Goal: Task Accomplishment & Management: Complete application form

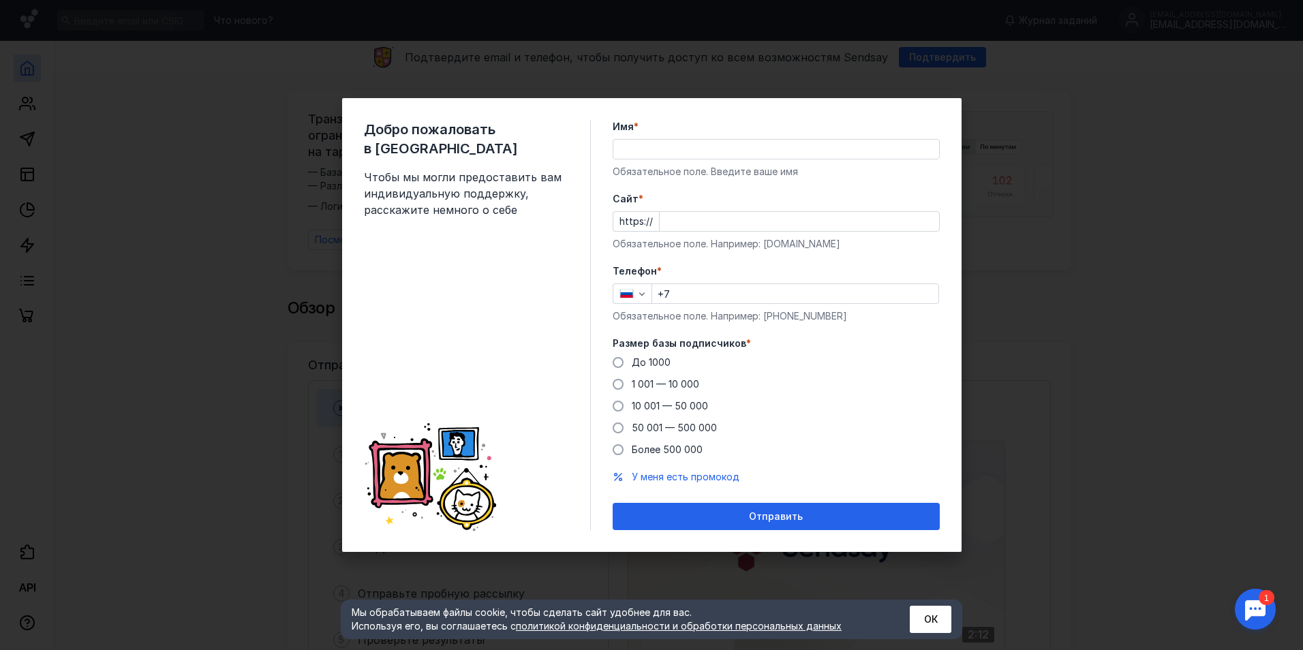
click at [1040, 310] on div "Добро пожаловать в Sendsay Чтобы мы могли предоставить вам индивидуальную подде…" at bounding box center [651, 325] width 1303 height 650
click at [758, 164] on div "Имя * Обязательное поле. Введите ваше имя" at bounding box center [776, 149] width 327 height 59
click at [765, 156] on input "Имя *" at bounding box center [776, 149] width 326 height 19
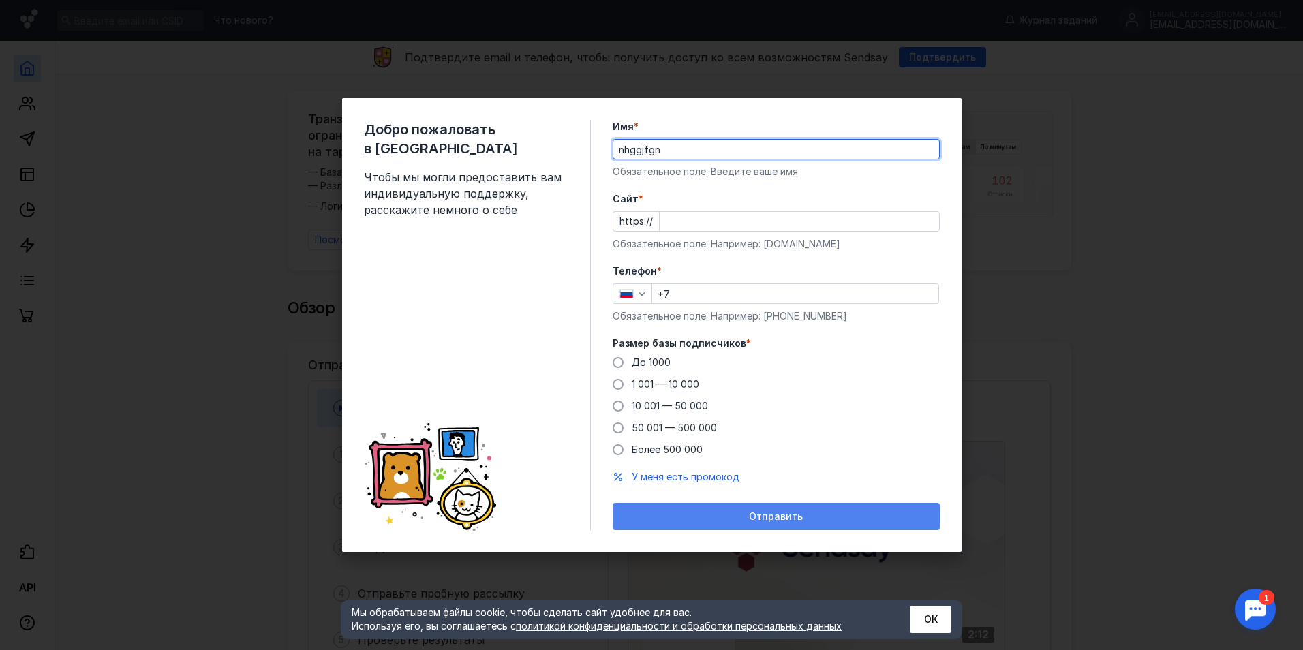
type input "nhggjfgn"
click at [779, 517] on span "Отправить" at bounding box center [776, 517] width 54 height 12
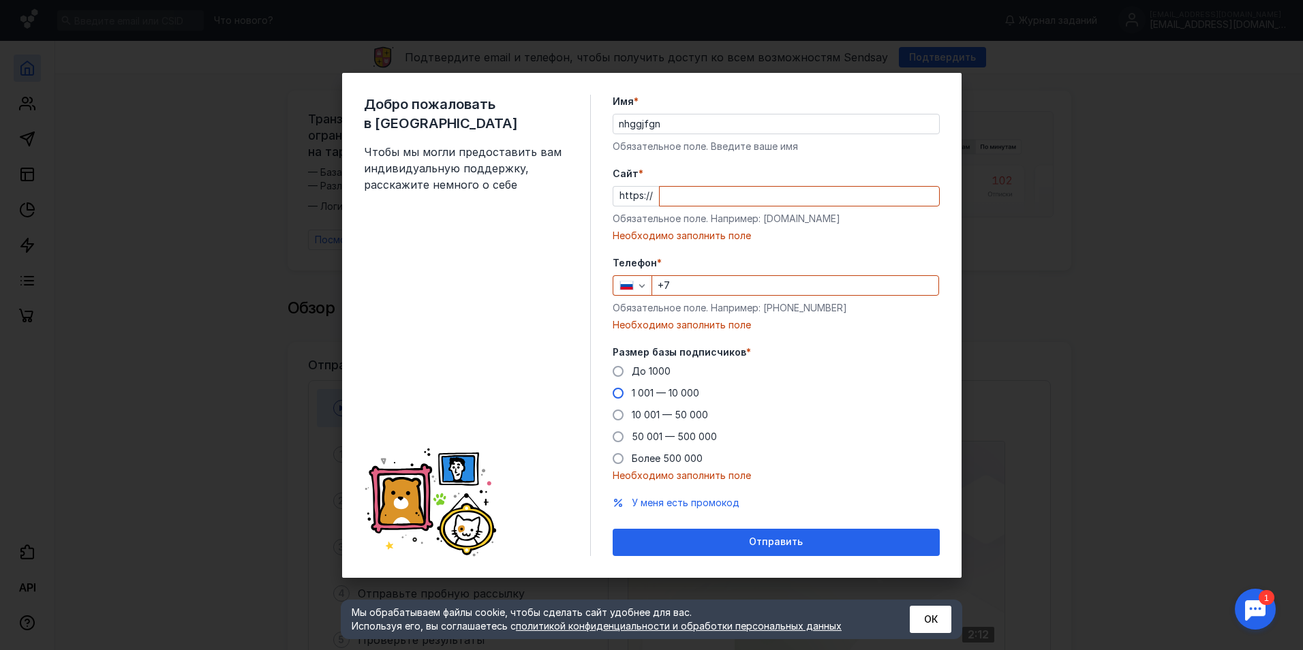
click at [621, 397] on span at bounding box center [618, 393] width 11 height 11
click at [0, 0] on input "1 001 — 10 000" at bounding box center [0, 0] width 0 height 0
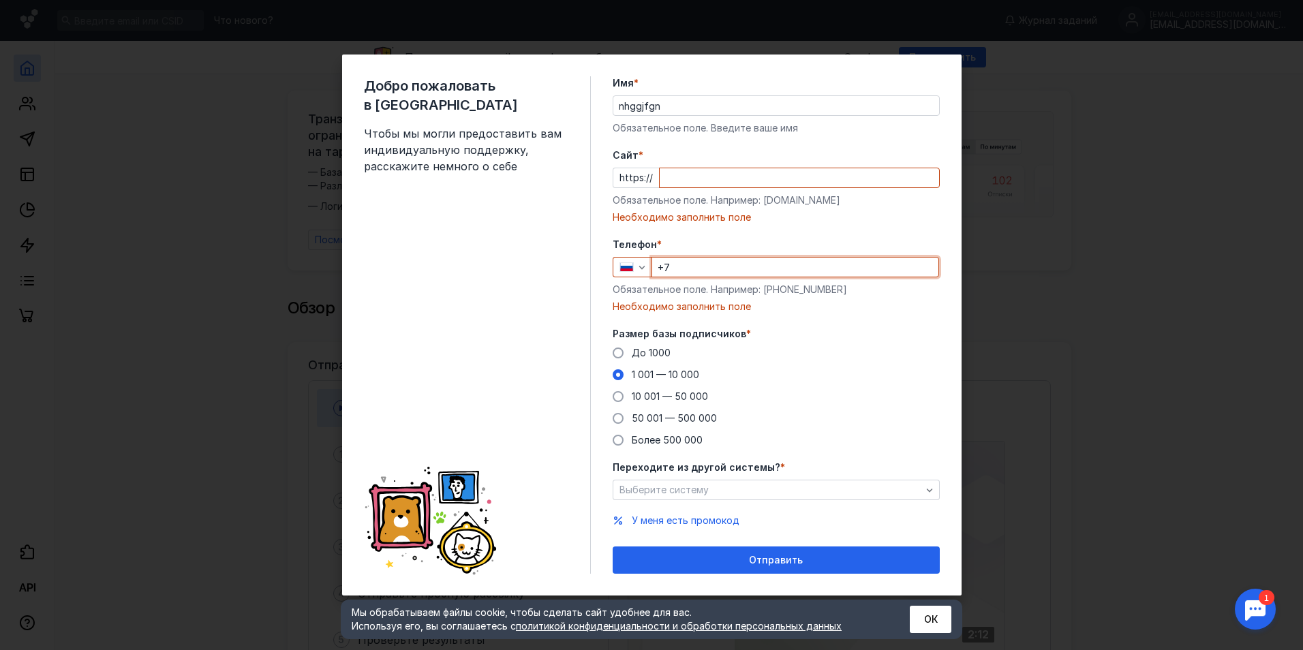
click at [704, 271] on input "+7" at bounding box center [795, 267] width 286 height 19
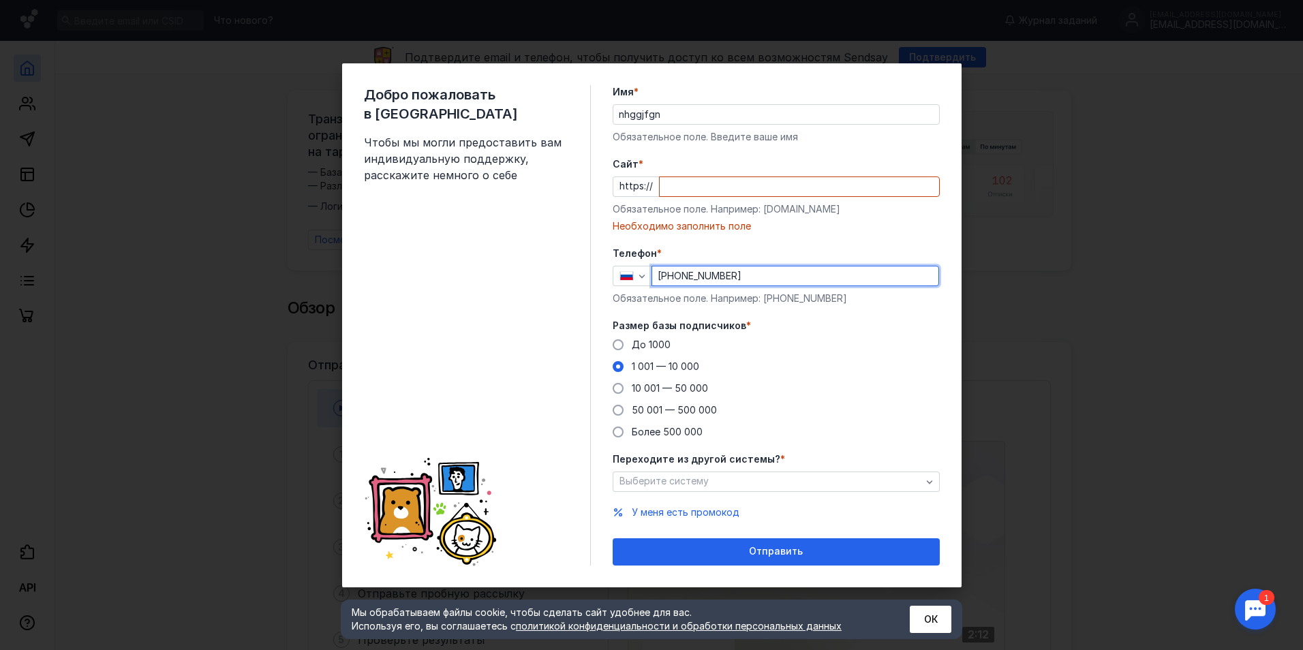
type input "[PHONE_NUMBER]"
click at [713, 187] on input "Cайт *" at bounding box center [799, 186] width 279 height 19
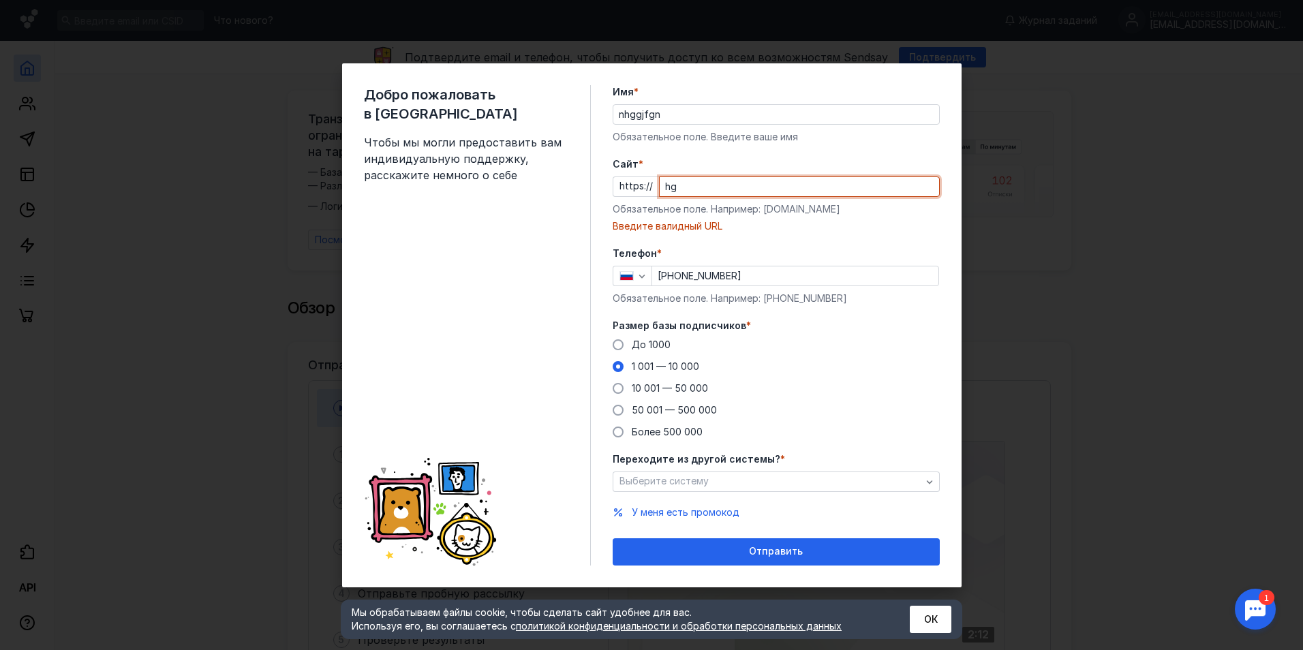
type input "h"
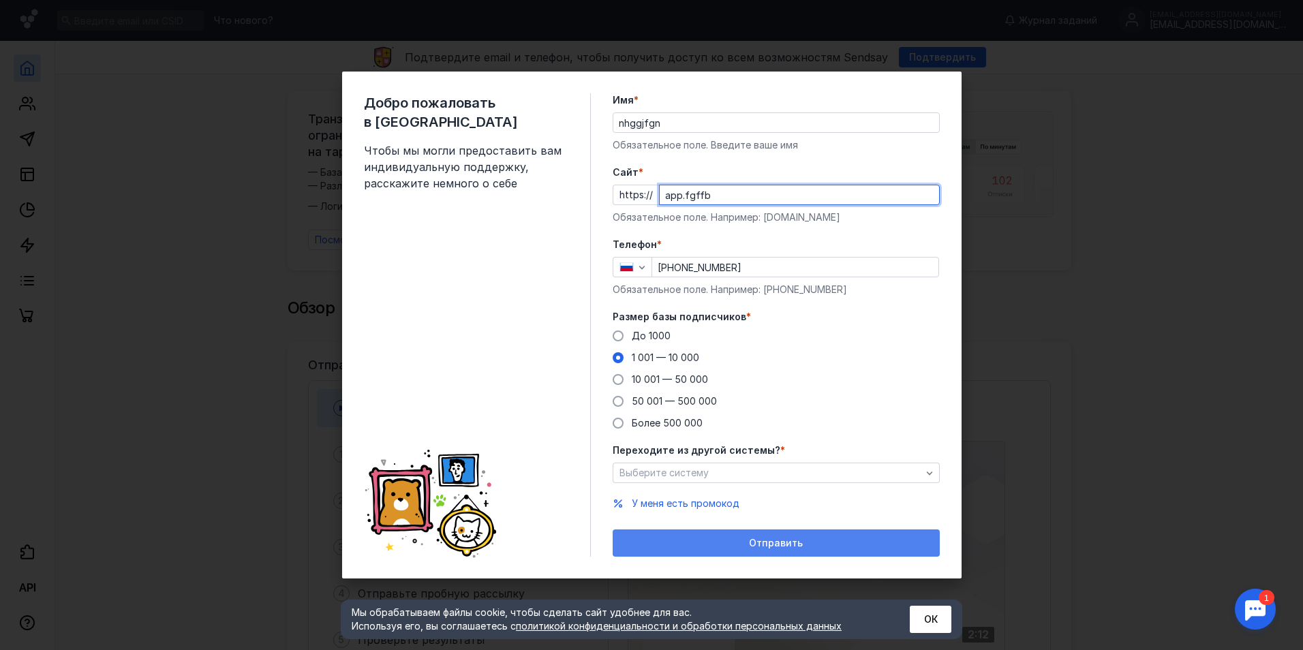
type input "app.fgffb"
click at [750, 541] on span "Отправить" at bounding box center [776, 544] width 54 height 12
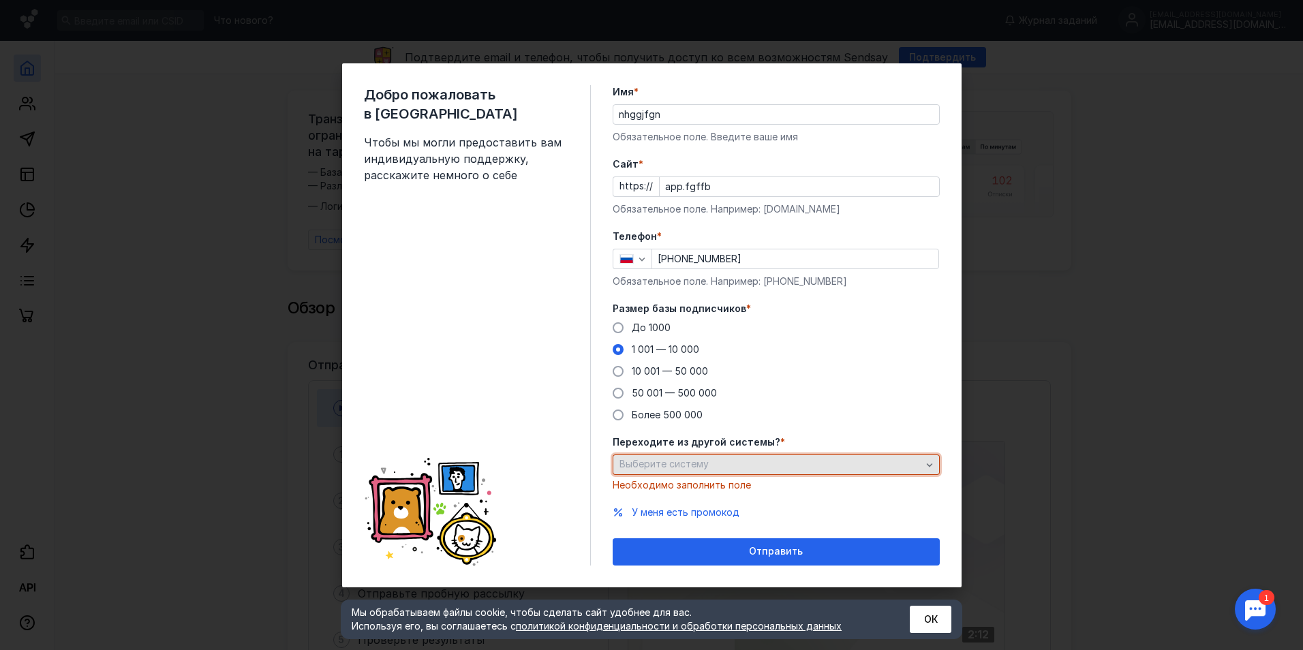
click at [881, 466] on div "Выберите систему" at bounding box center [770, 465] width 309 height 12
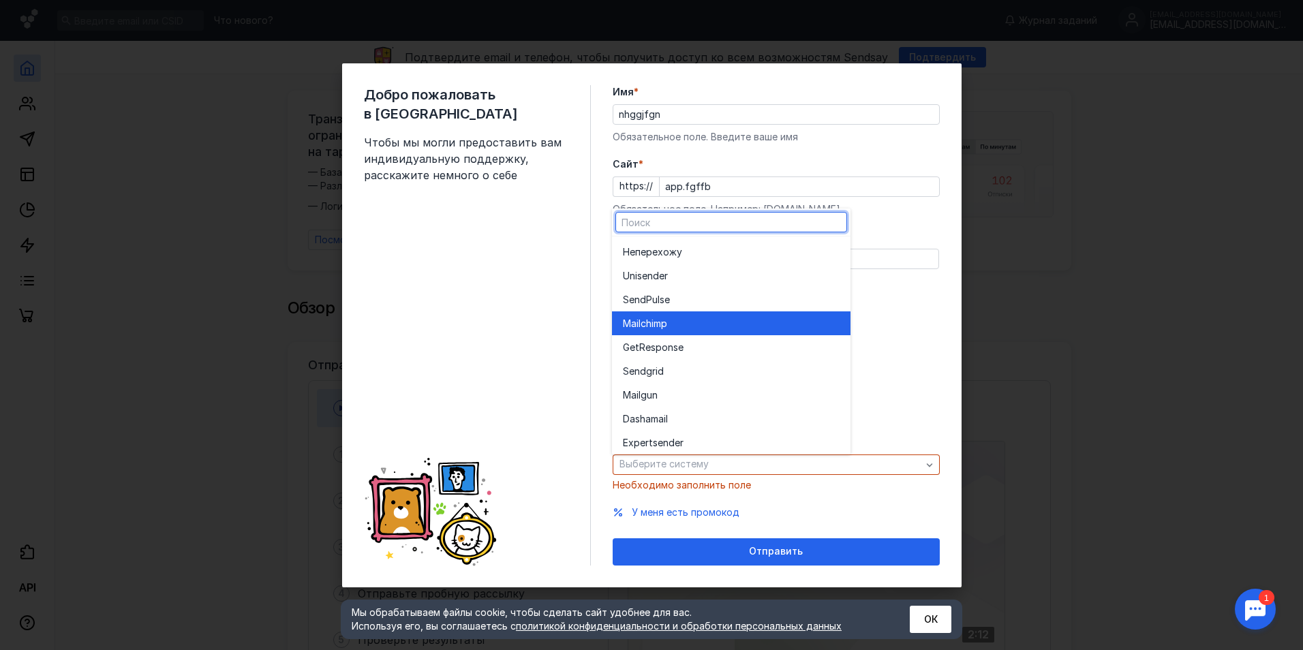
click at [725, 332] on div "Mailchim p" at bounding box center [731, 323] width 217 height 24
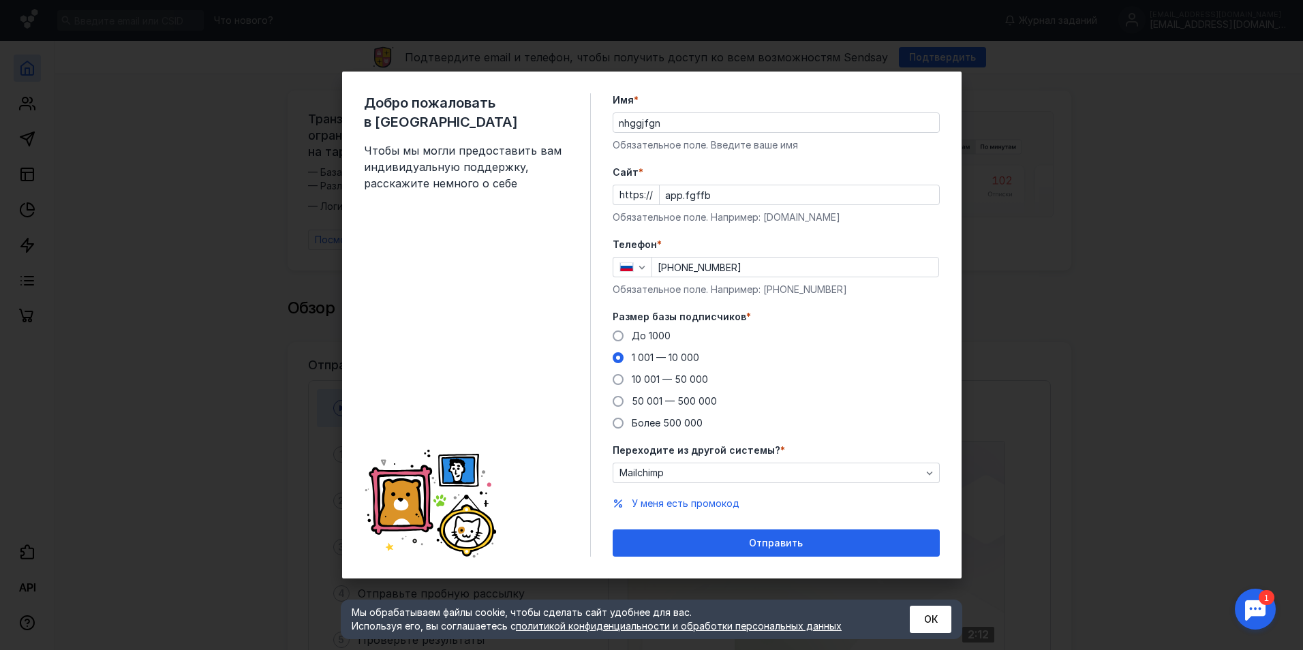
click at [727, 528] on form "Имя * nhggjfgn Обязательное поле. Введите ваше имя [PERSON_NAME] * https:// app…" at bounding box center [776, 324] width 327 height 463
click at [730, 538] on div "Отправить" at bounding box center [775, 544] width 313 height 12
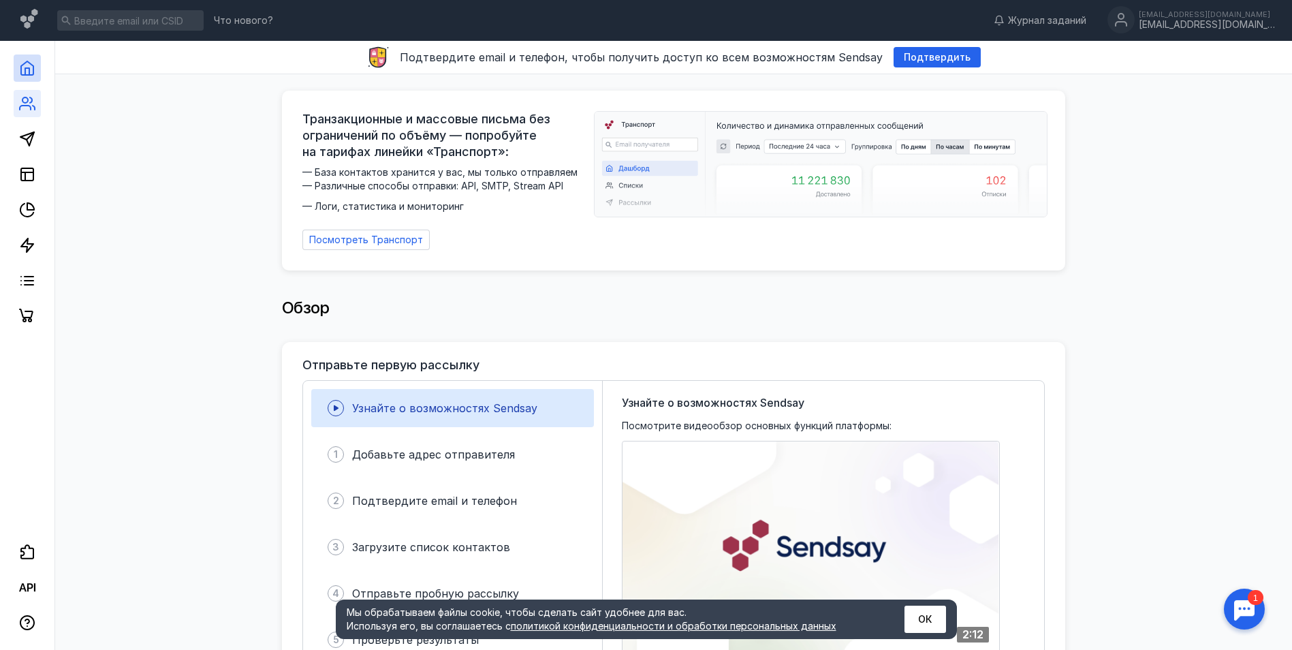
click at [27, 110] on icon at bounding box center [27, 103] width 16 height 16
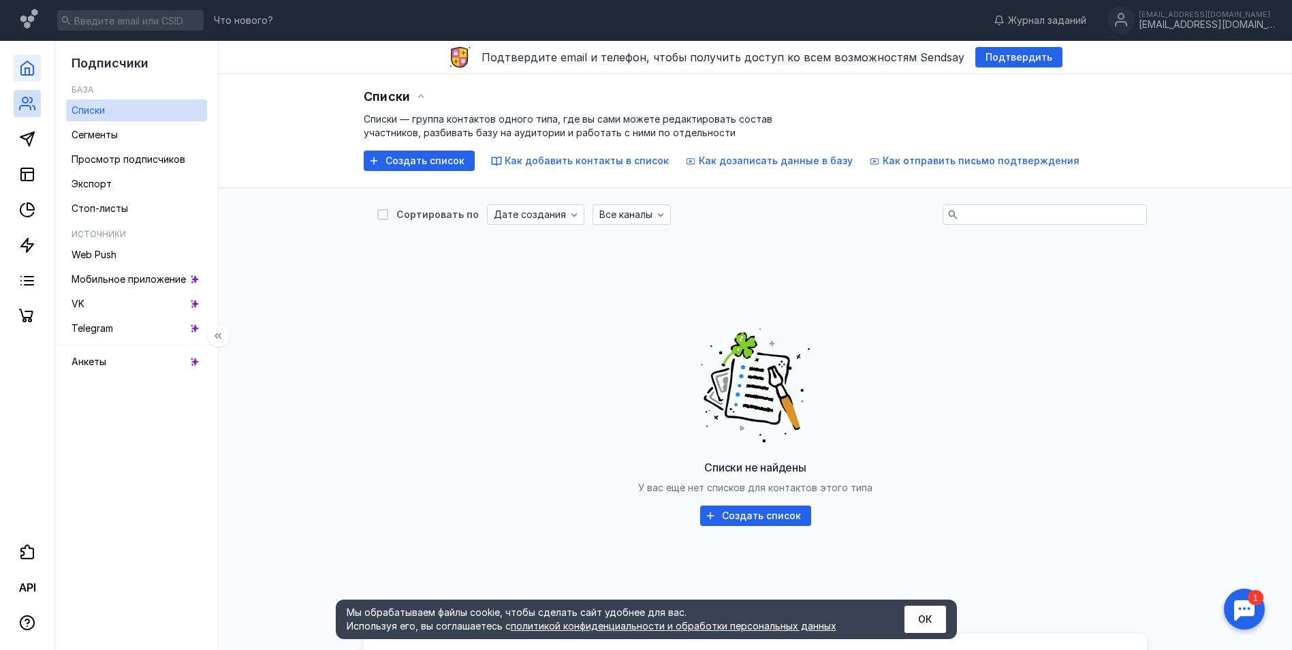
click at [37, 61] on link at bounding box center [27, 68] width 27 height 27
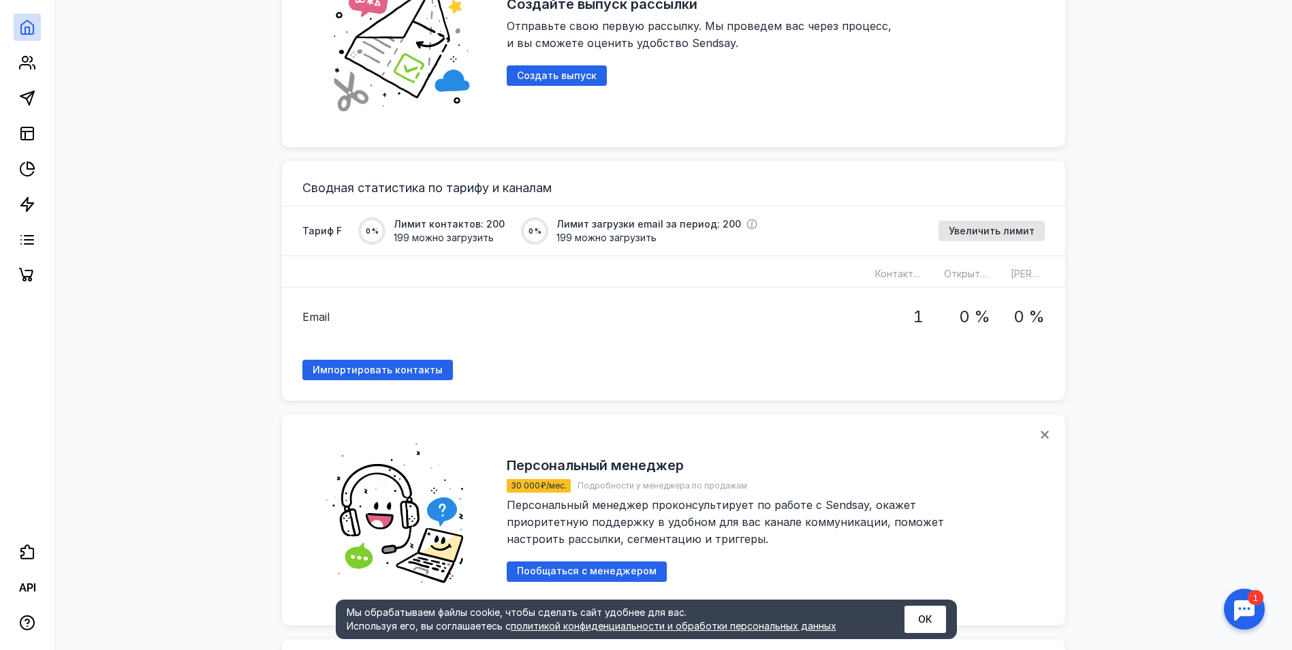
scroll to position [954, 0]
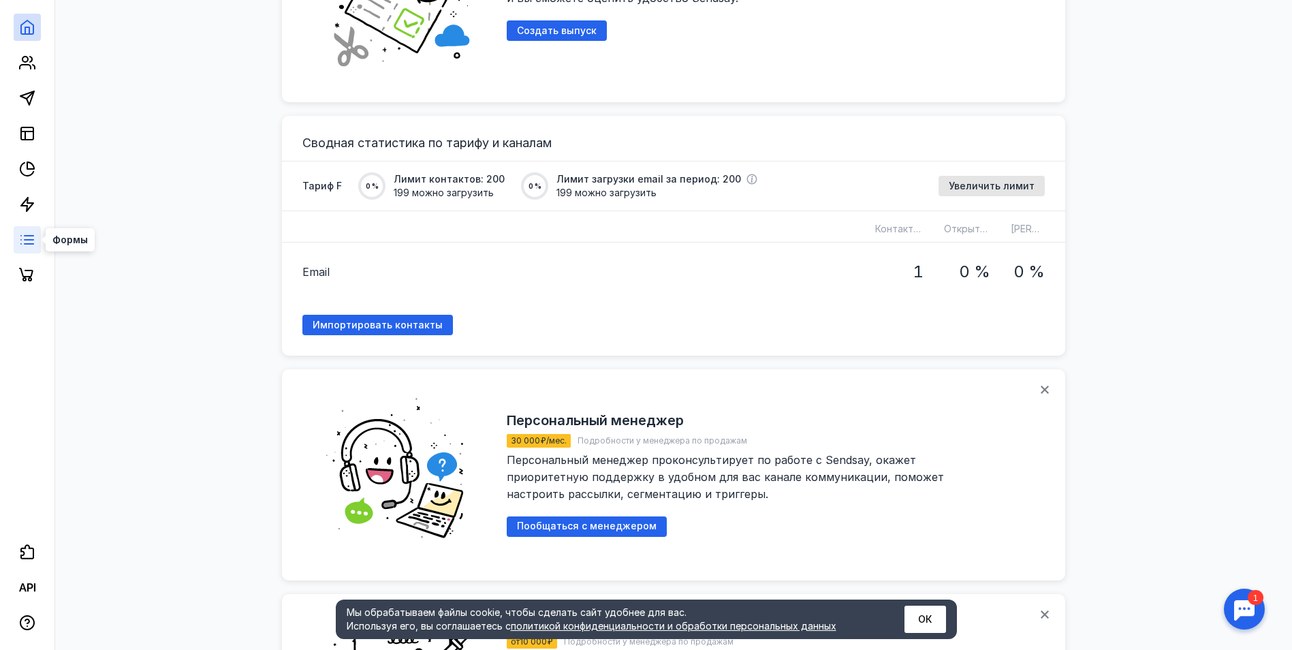
click at [34, 233] on icon at bounding box center [27, 240] width 16 height 16
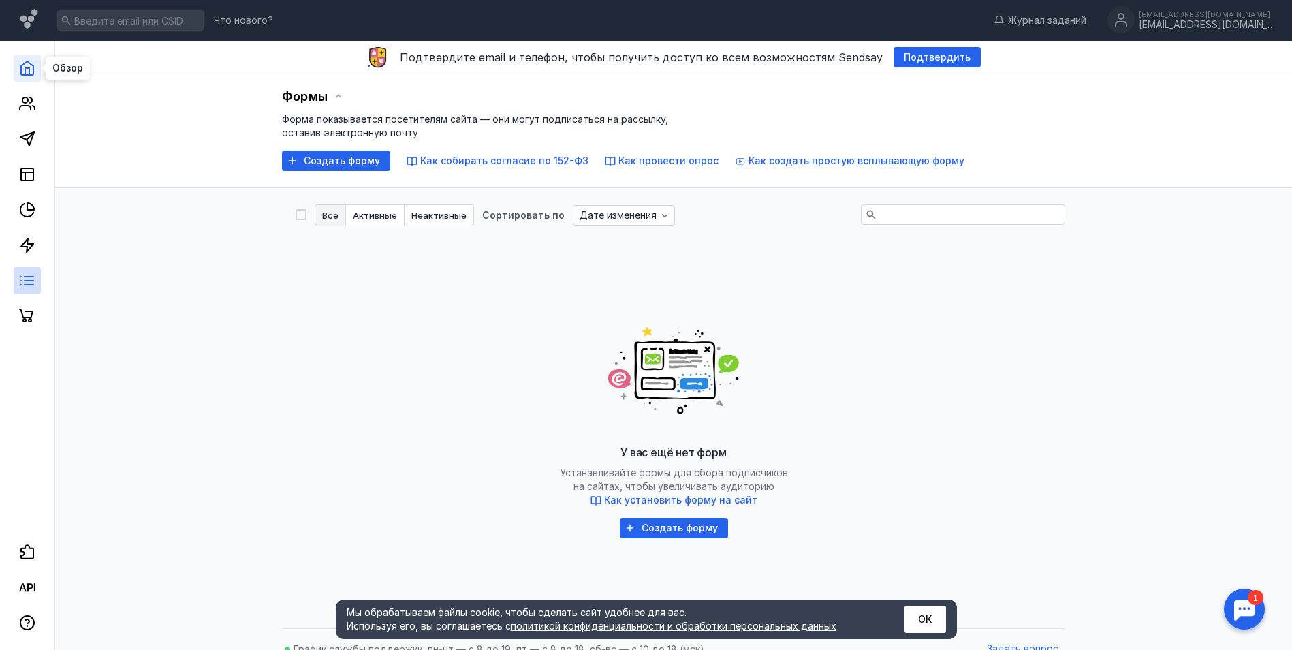
click at [29, 72] on polyline at bounding box center [27, 71] width 4 height 7
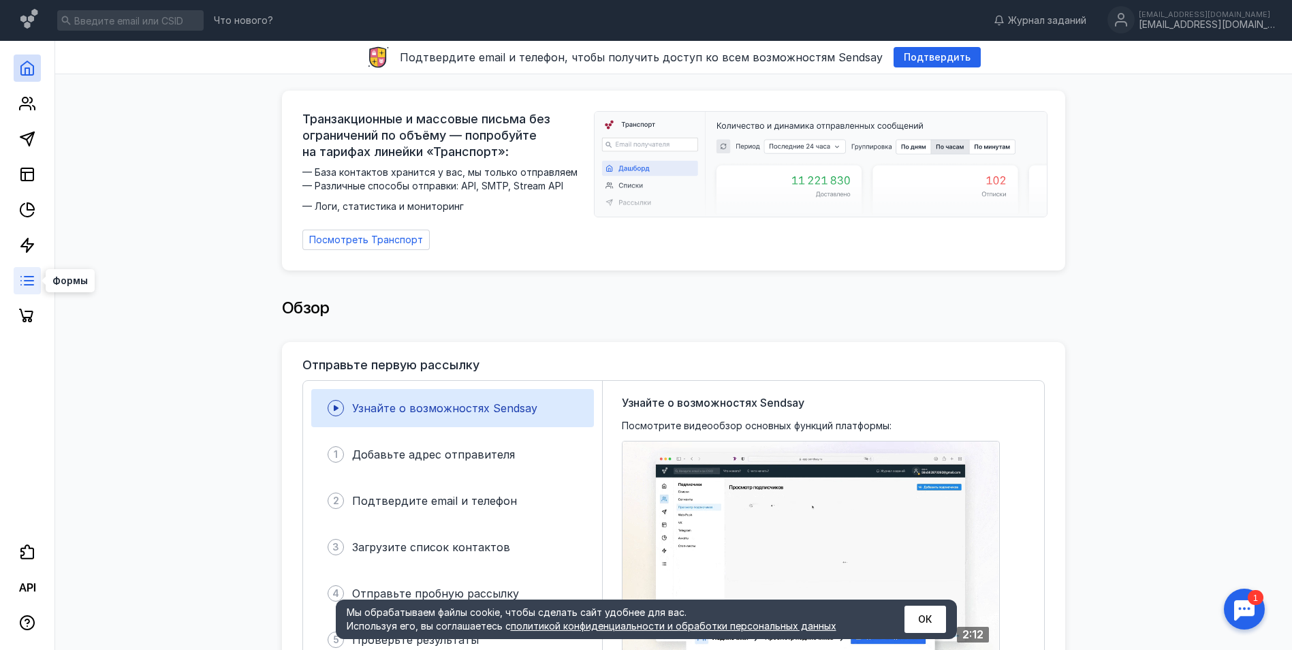
click at [28, 285] on line at bounding box center [29, 285] width 9 height 0
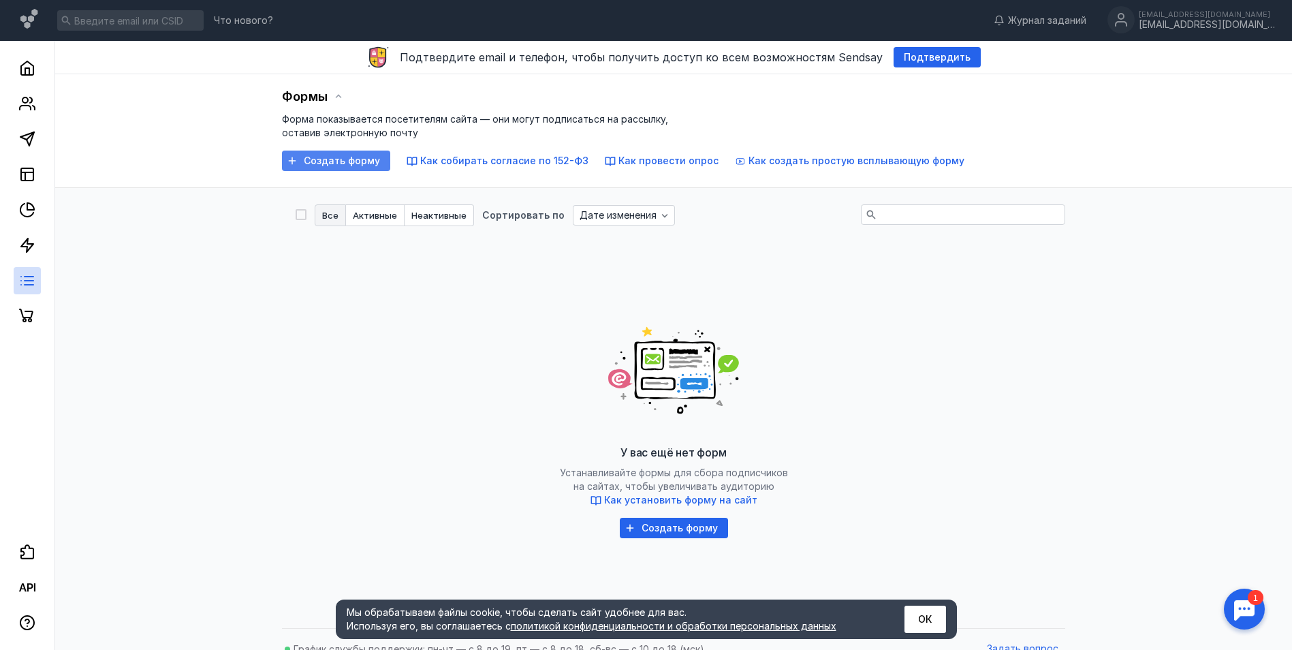
click at [358, 159] on span "Создать форму" at bounding box center [342, 161] width 76 height 12
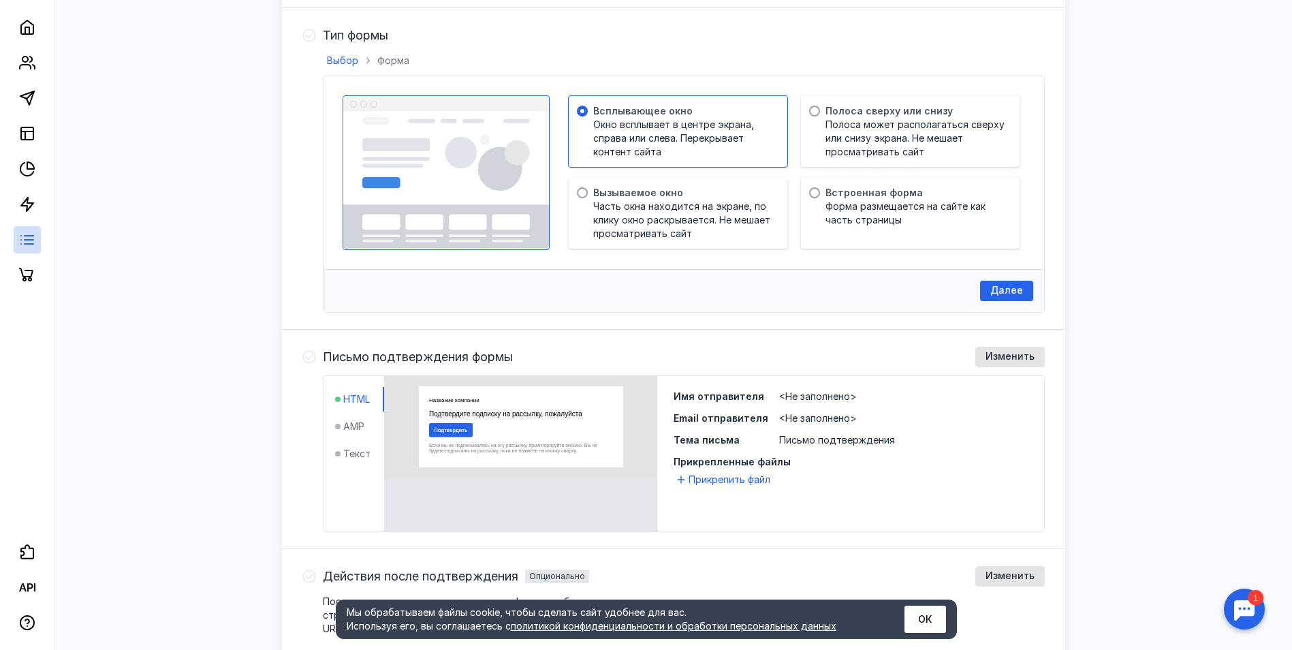
scroll to position [409, 0]
